Goal: Information Seeking & Learning: Learn about a topic

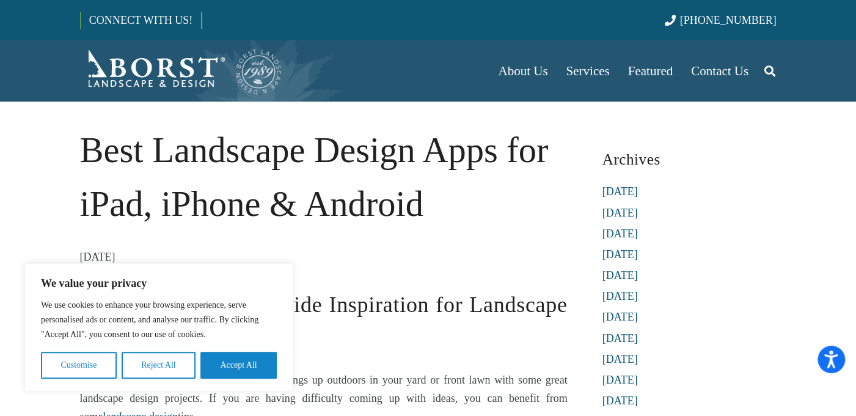
scroll to position [86, 0]
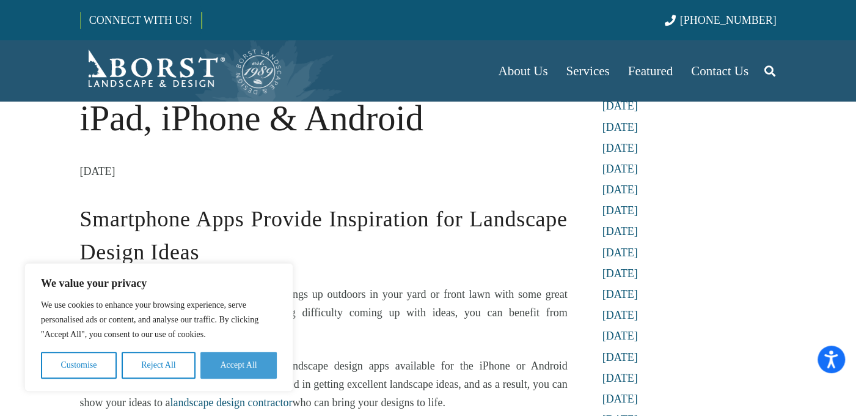
click at [268, 375] on button "Accept All" at bounding box center [238, 364] width 76 height 27
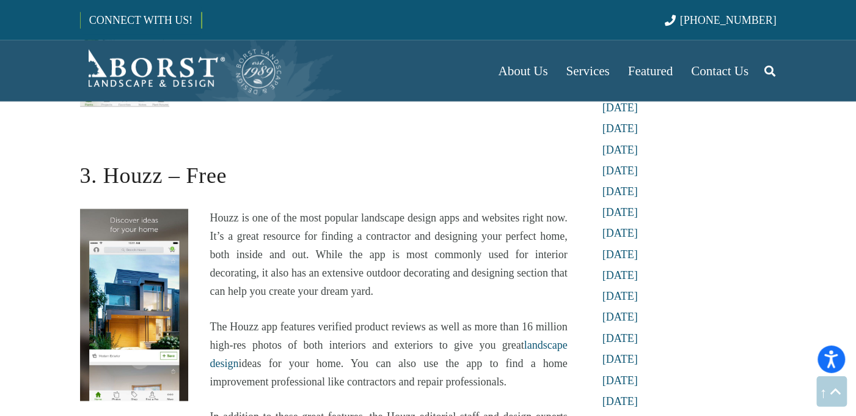
scroll to position [989, 0]
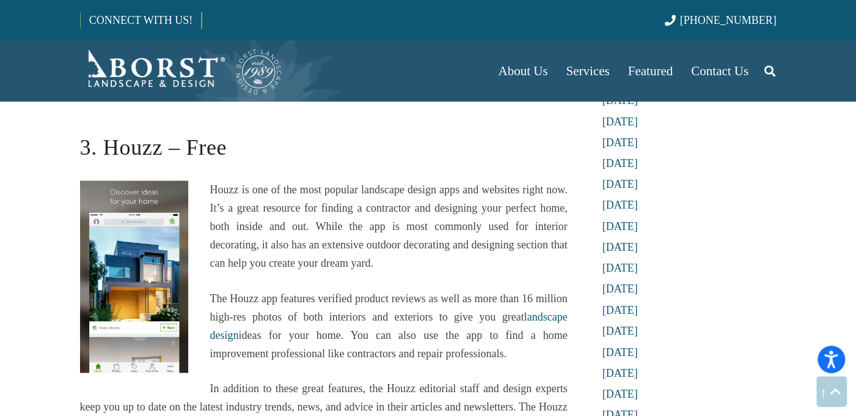
click at [145, 262] on img at bounding box center [134, 276] width 108 height 193
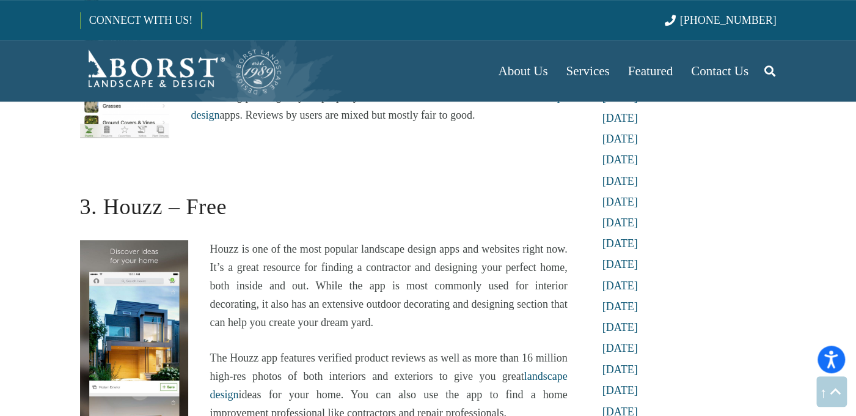
scroll to position [903, 0]
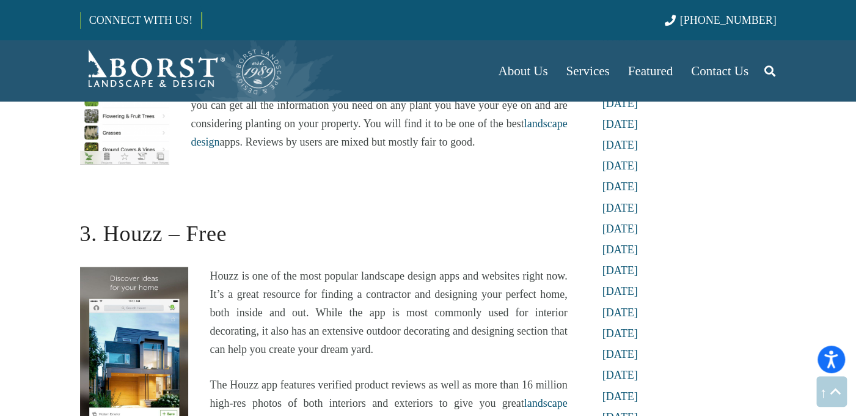
click at [195, 241] on h2 "3. Houzz – Free" at bounding box center [324, 225] width 488 height 50
click at [164, 285] on img at bounding box center [134, 362] width 108 height 193
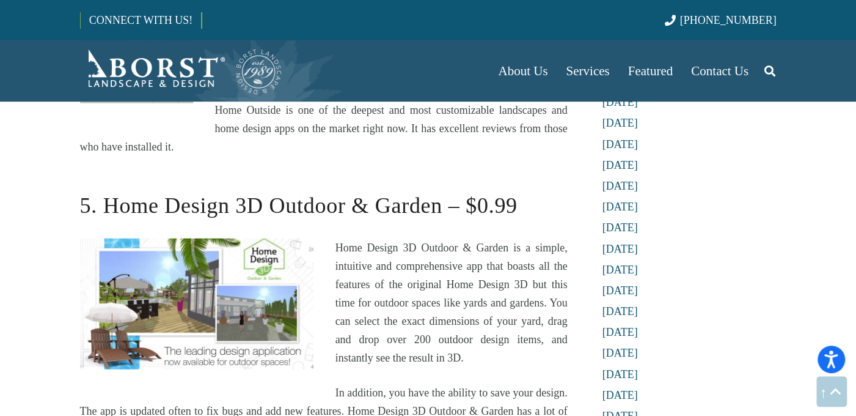
scroll to position [1656, 0]
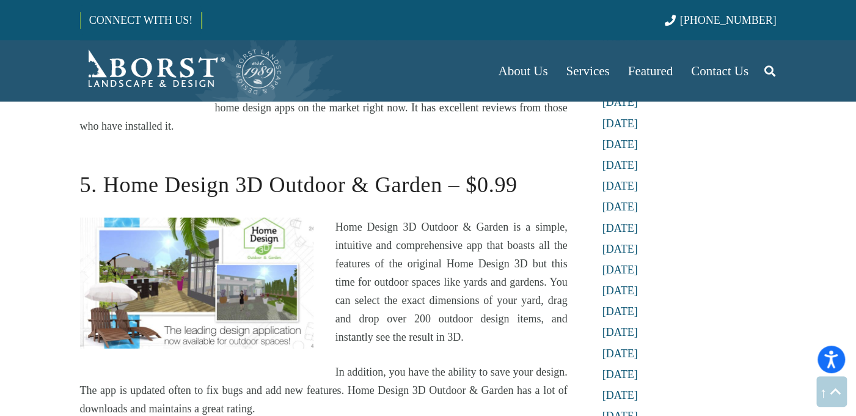
click at [409, 265] on p "Home Design 3D Outdoor & Garden is a simple, intuitive and comprehensive app th…" at bounding box center [324, 282] width 488 height 128
click at [482, 182] on h2 "5. Home Design 3D Outdoor & Garden – $0.99" at bounding box center [324, 177] width 488 height 50
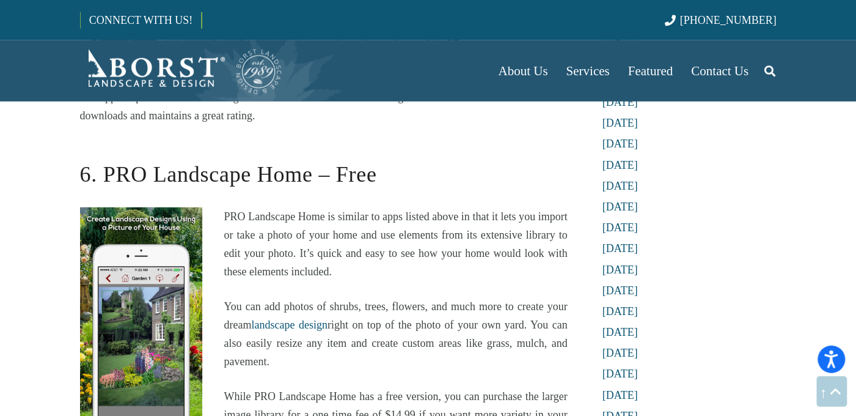
scroll to position [1979, 0]
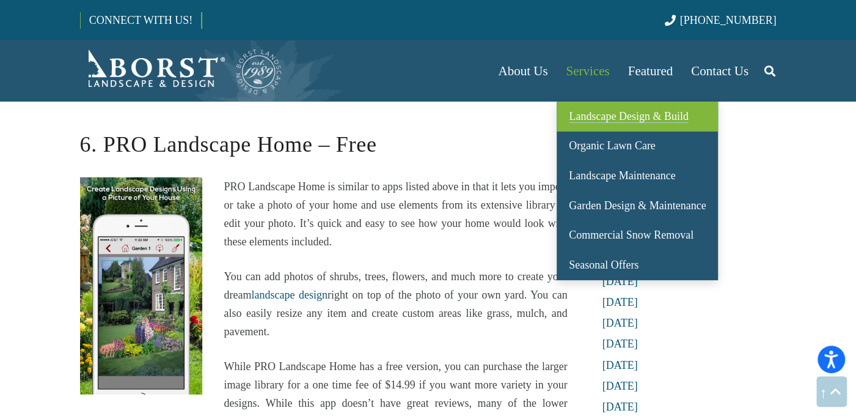
click at [582, 114] on span "Landscape Design & Build" at bounding box center [628, 116] width 119 height 12
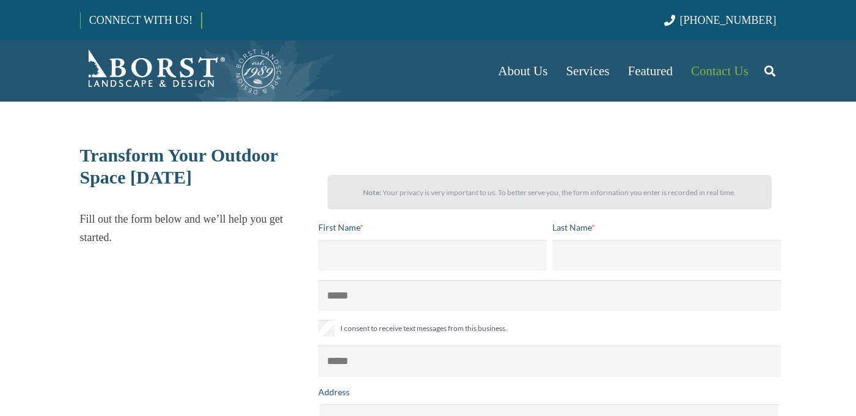
select select "******"
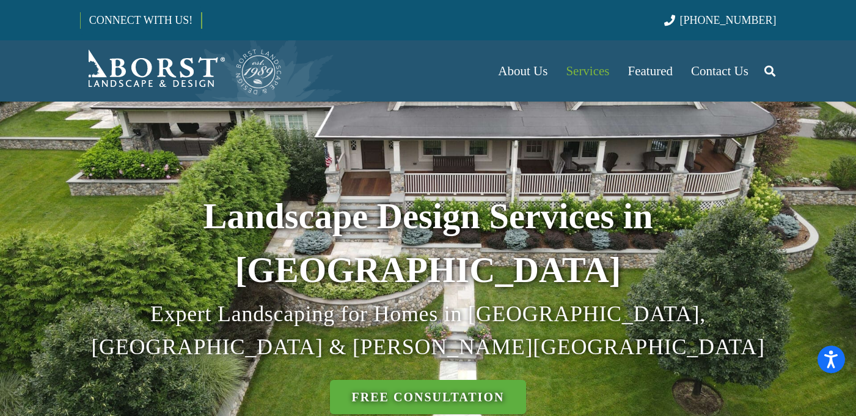
scroll to position [301, 0]
